Goal: Transaction & Acquisition: Purchase product/service

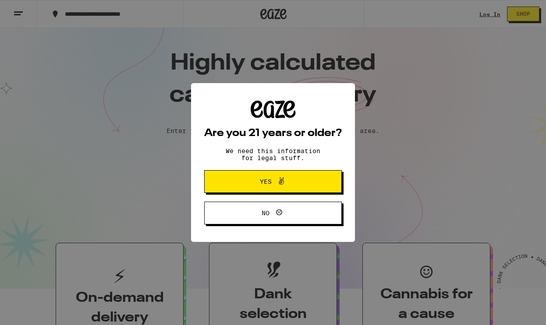
click at [282, 186] on icon at bounding box center [281, 181] width 11 height 11
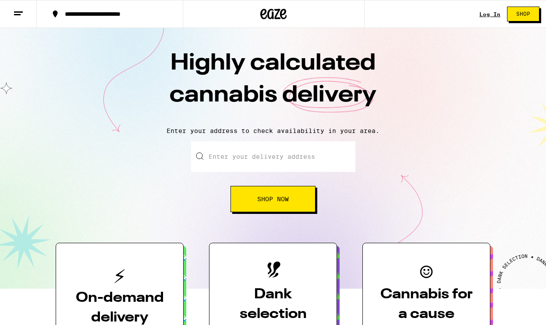
click at [259, 160] on input "Enter your delivery address" at bounding box center [273, 156] width 164 height 31
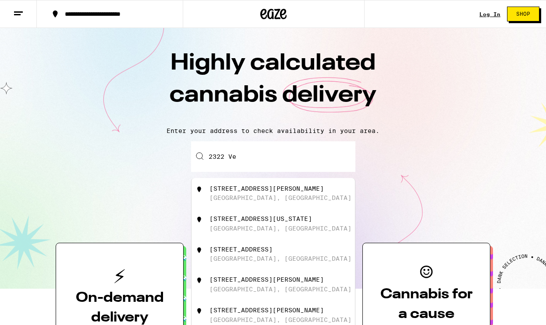
type input "2322 Ves"
click at [235, 197] on div "[GEOGRAPHIC_DATA], [GEOGRAPHIC_DATA]" at bounding box center [280, 197] width 142 height 7
type input "[STREET_ADDRESS][PERSON_NAME]"
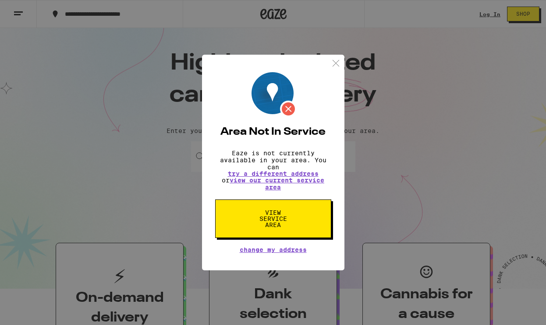
click at [279, 228] on span "View Service Area" at bounding box center [273, 219] width 45 height 18
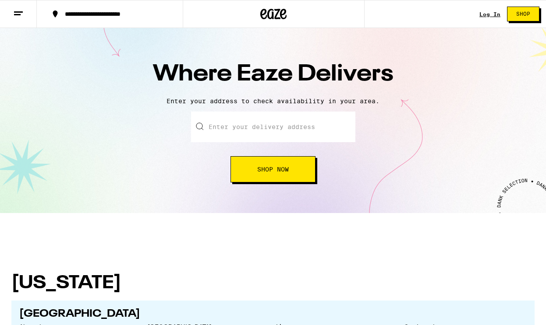
click at [244, 128] on input "text" at bounding box center [273, 127] width 164 height 31
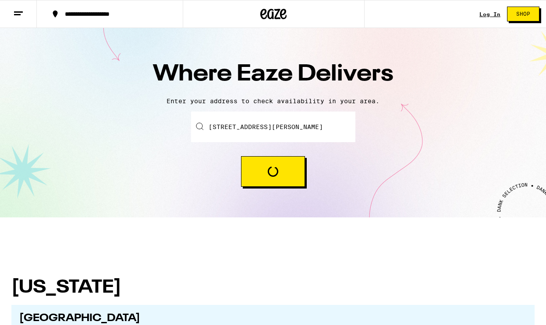
type input "[STREET_ADDRESS][PERSON_NAME]"
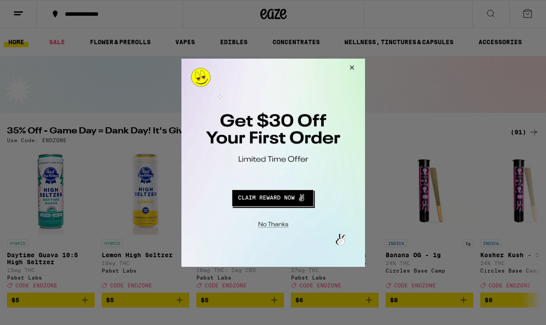
click at [271, 222] on button "Close Modal" at bounding box center [271, 223] width 178 height 14
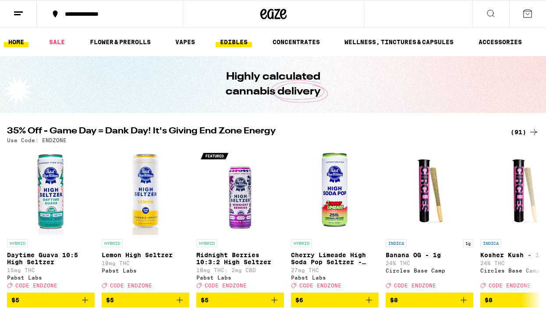
click at [238, 41] on link "EDIBLES" at bounding box center [233, 42] width 36 height 11
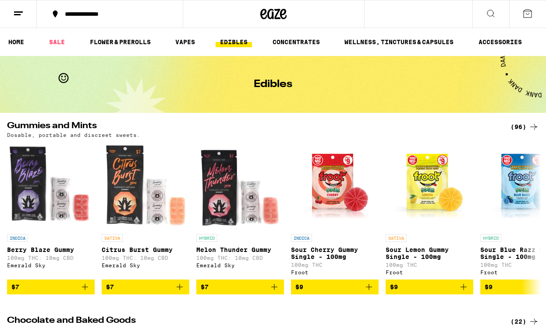
click at [493, 12] on icon at bounding box center [490, 13] width 11 height 11
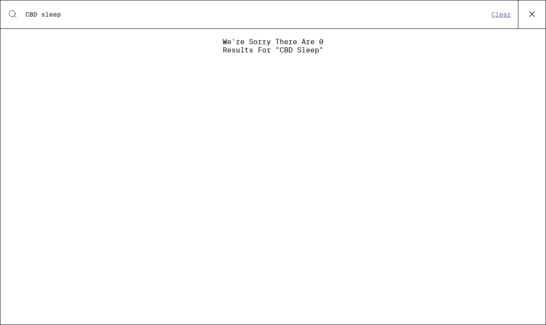
click at [42, 14] on input "CBD sleep" at bounding box center [256, 15] width 463 height 8
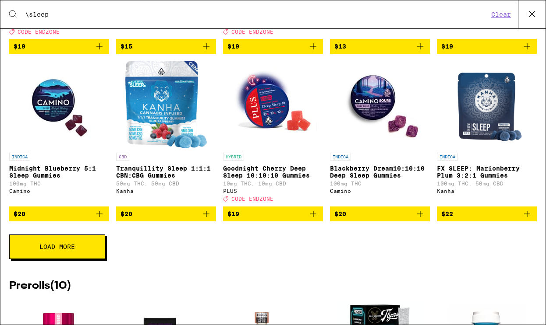
scroll to position [287, 0]
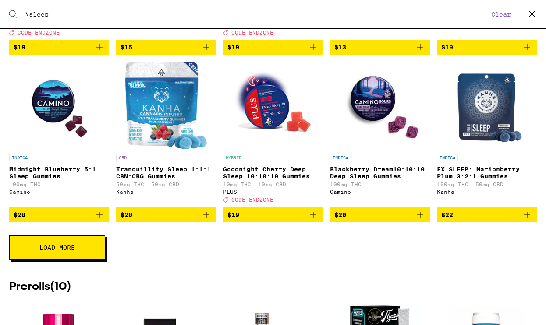
type input "\sleep"
click at [49, 179] on p "Midnight Blueberry 5:1 Sleep Gummies" at bounding box center [59, 173] width 100 height 14
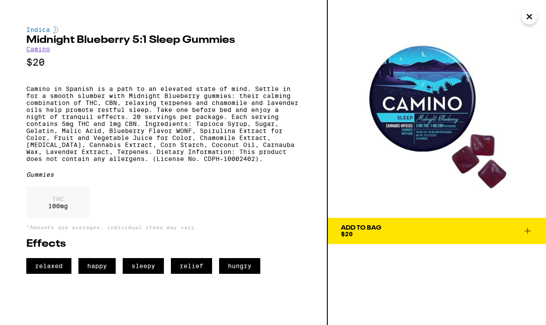
click at [394, 114] on img at bounding box center [437, 109] width 218 height 218
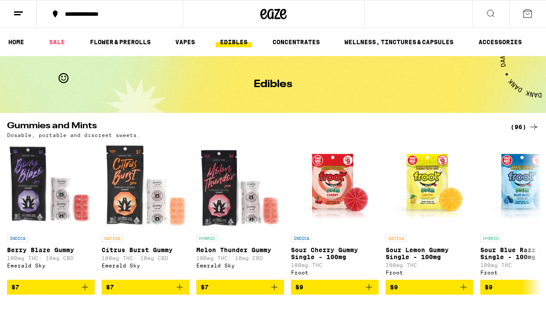
click at [489, 12] on icon at bounding box center [490, 13] width 11 height 11
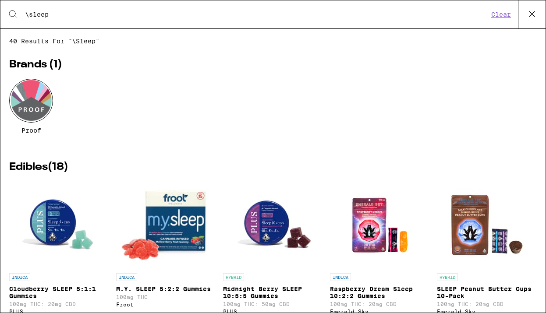
drag, startPoint x: 55, startPoint y: 15, endPoint x: -38, endPoint y: -28, distance: 102.3
click at [0, 0] on html "**********" at bounding box center [273, 0] width 546 height 0
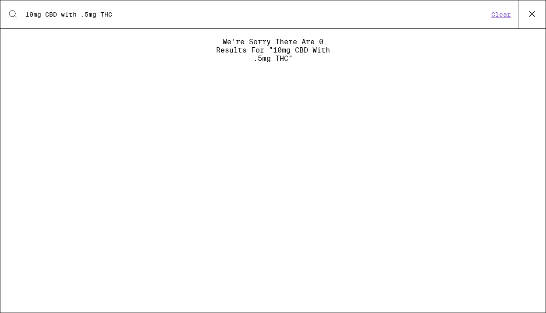
drag, startPoint x: 82, startPoint y: 14, endPoint x: 25, endPoint y: 14, distance: 56.9
click at [25, 14] on input "10mg CBD with .5mg THC" at bounding box center [256, 15] width 463 height 8
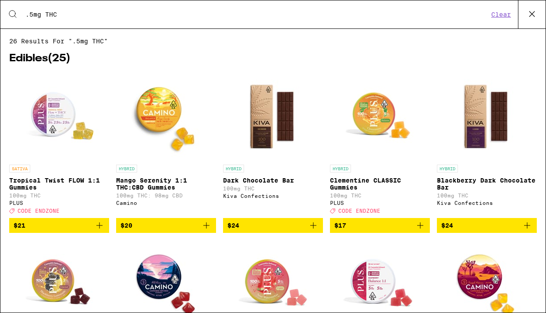
drag, startPoint x: 64, startPoint y: 15, endPoint x: -20, endPoint y: 4, distance: 85.2
click at [0, 0] on html "**********" at bounding box center [273, 0] width 546 height 0
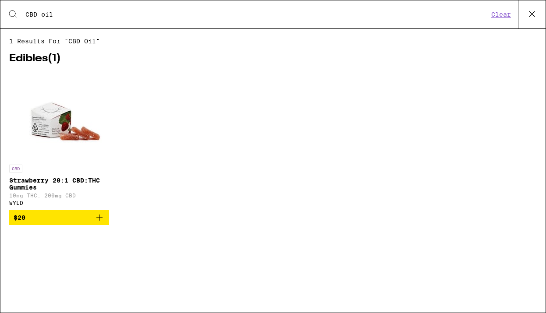
type input "CBD oil"
click at [22, 183] on p "Strawberry 20:1 CBD:THC Gummies" at bounding box center [59, 184] width 100 height 14
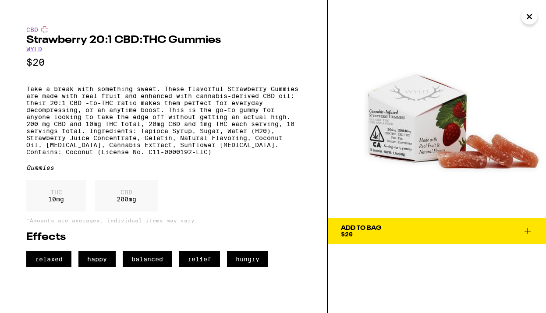
click at [413, 137] on img at bounding box center [437, 109] width 218 height 218
click at [381, 231] on span "Add To Bag $20" at bounding box center [437, 231] width 192 height 12
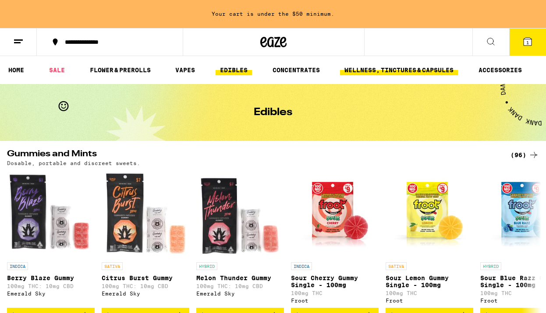
click at [377, 71] on link "WELLNESS, TINCTURES & CAPSULES" at bounding box center [399, 70] width 118 height 11
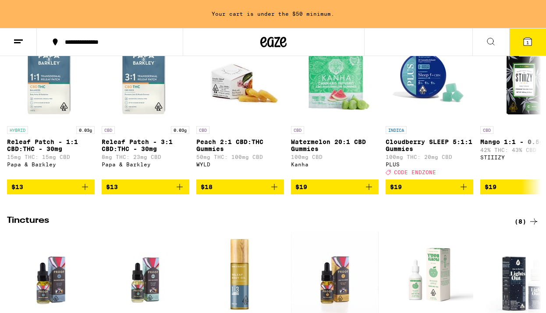
scroll to position [304, 0]
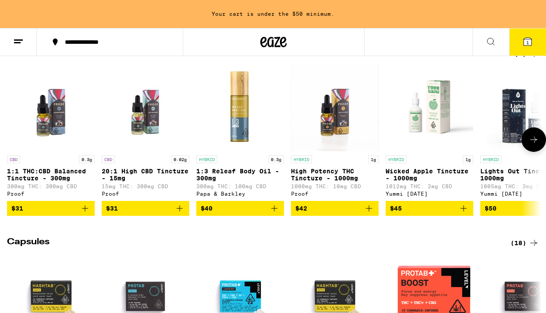
click at [248, 180] on p "1:3 Releaf Body Oil - 300mg" at bounding box center [240, 175] width 88 height 14
click at [484, 181] on p "Lights Out Tincture - 1000mg" at bounding box center [524, 175] width 88 height 14
click at [490, 41] on icon at bounding box center [490, 41] width 11 height 11
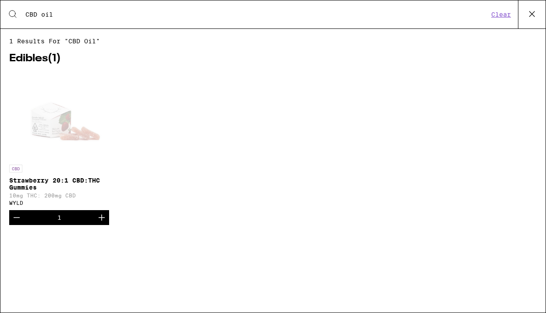
click at [13, 14] on icon at bounding box center [12, 14] width 11 height 11
click at [123, 121] on div "CBD Strawberry 20:1 CBD:THC Gummies 10mg THC: 200mg CBD WYLD 1" at bounding box center [272, 156] width 527 height 166
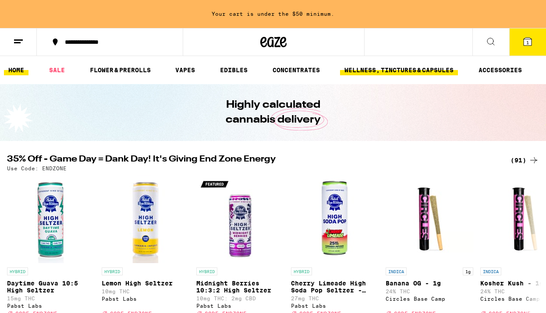
click at [388, 72] on link "WELLNESS, TINCTURES & CAPSULES" at bounding box center [399, 70] width 118 height 11
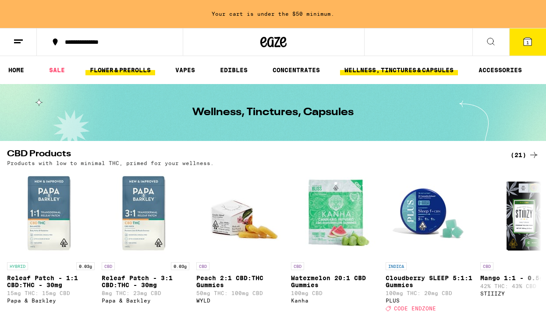
click at [116, 72] on link "FLOWER & PREROLLS" at bounding box center [120, 70] width 70 height 11
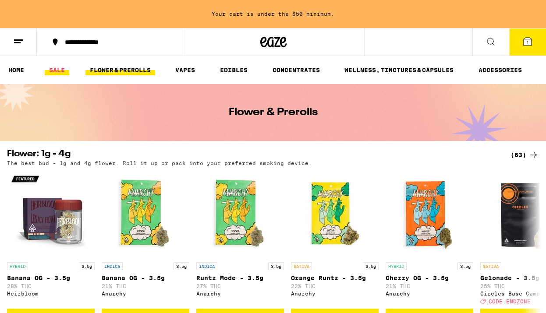
click at [56, 69] on link "SALE" at bounding box center [57, 70] width 25 height 11
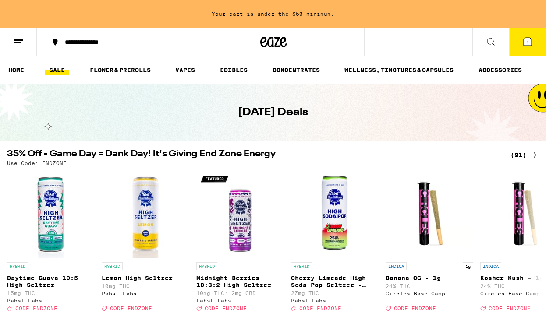
click at [490, 41] on icon at bounding box center [490, 41] width 11 height 11
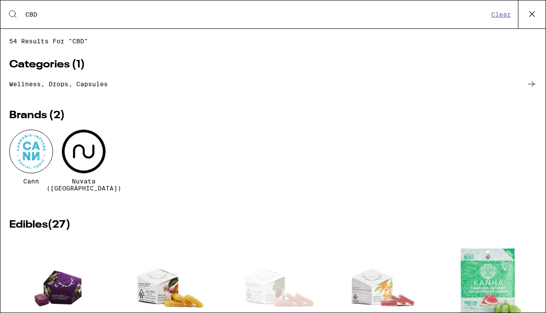
type input "CBD"
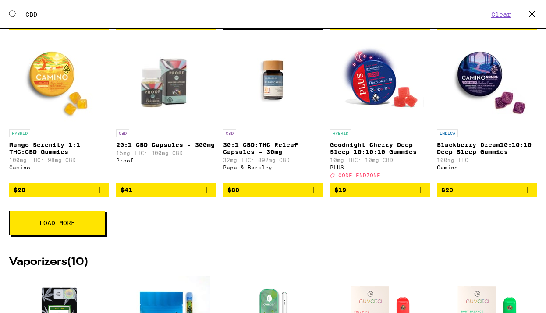
scroll to position [376, 0]
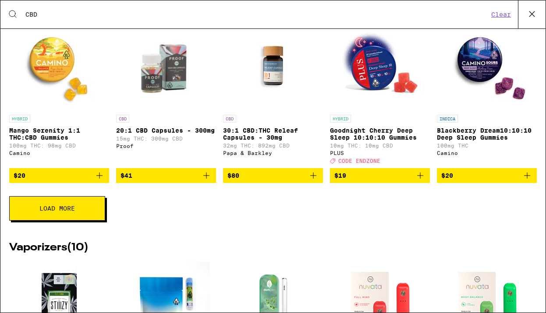
click at [159, 130] on p "20:1 CBD Capsules - 300mg" at bounding box center [166, 130] width 100 height 7
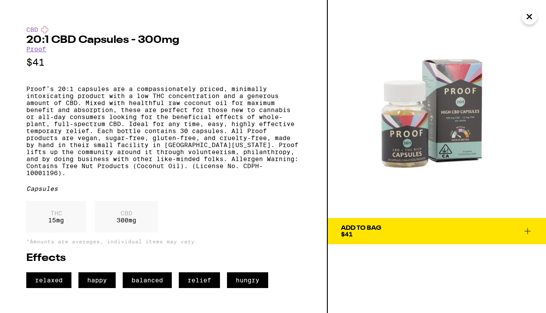
click at [386, 232] on span "Add To Bag $41" at bounding box center [437, 231] width 192 height 12
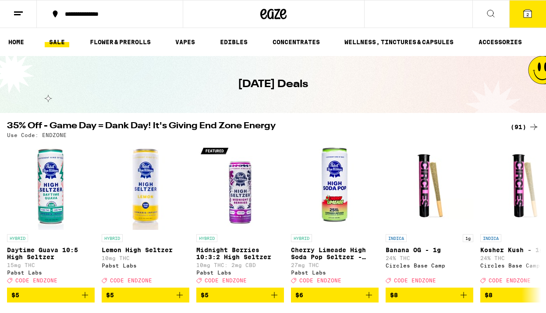
click at [493, 13] on icon at bounding box center [490, 13] width 7 height 7
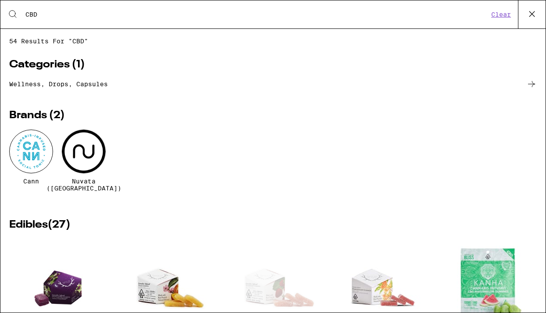
click at [498, 11] on button "Clear" at bounding box center [500, 15] width 25 height 8
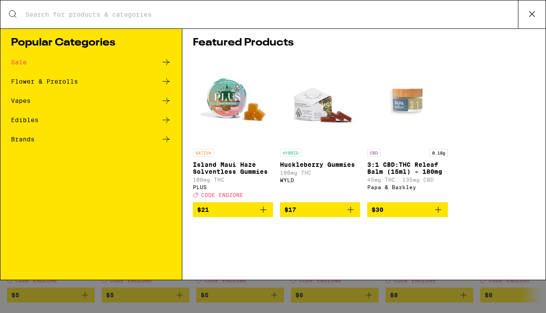
click at [528, 14] on icon at bounding box center [531, 13] width 13 height 13
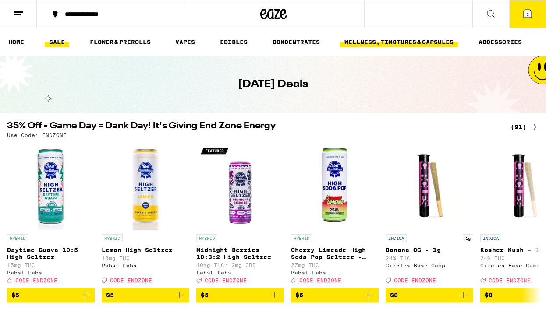
click at [394, 45] on link "WELLNESS, TINCTURES & CAPSULES" at bounding box center [399, 42] width 118 height 11
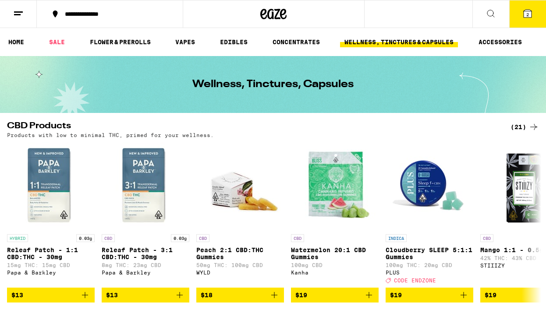
click at [530, 14] on icon at bounding box center [527, 14] width 8 height 8
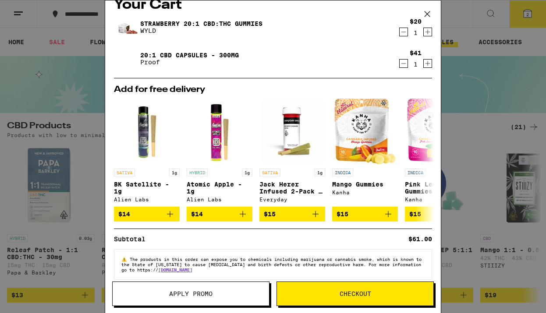
scroll to position [16, 0]
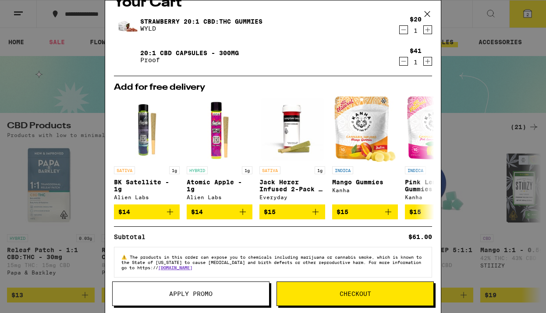
click at [341, 291] on span "Checkout" at bounding box center [355, 294] width 32 height 6
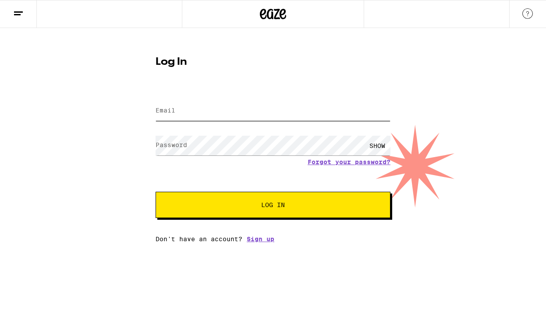
type input "[EMAIL_ADDRESS][PERSON_NAME][DOMAIN_NAME]"
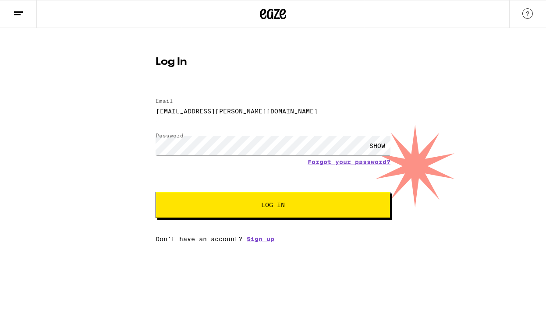
click at [281, 208] on span "Log In" at bounding box center [273, 205] width 24 height 6
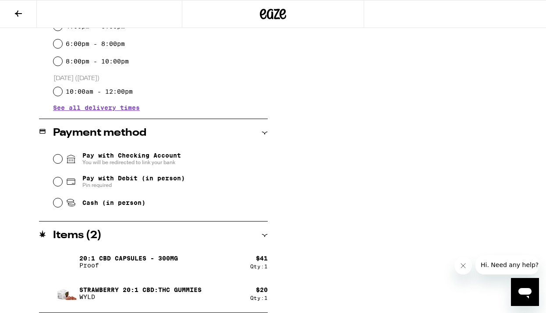
scroll to position [286, 0]
click at [61, 159] on input "Pay with Checking Account You will be redirected to link your bank" at bounding box center [57, 159] width 9 height 9
